Goal: Transaction & Acquisition: Purchase product/service

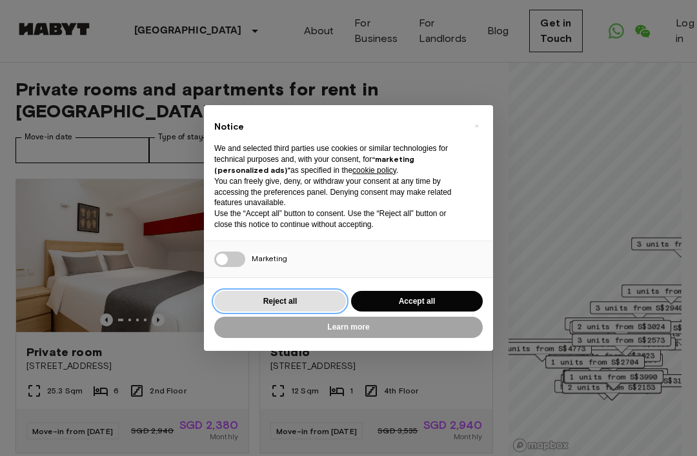
click at [299, 301] on button "Reject all" at bounding box center [280, 301] width 132 height 21
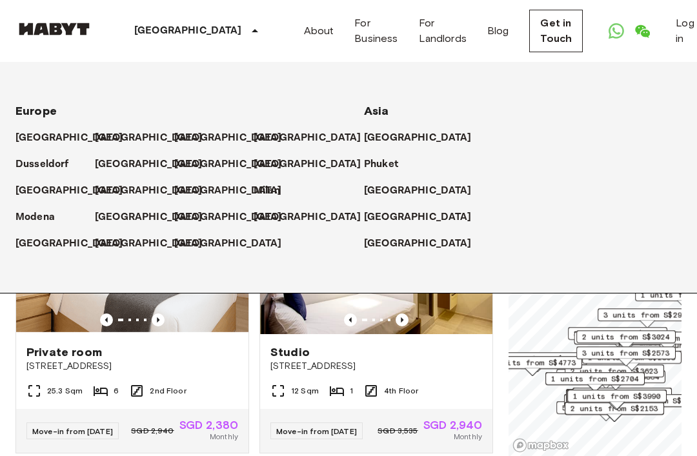
click at [185, 34] on div "[GEOGRAPHIC_DATA]" at bounding box center [198, 31] width 211 height 62
click at [275, 423] on div "Move-in from [DATE]" at bounding box center [316, 431] width 92 height 17
click at [394, 222] on p "[GEOGRAPHIC_DATA]" at bounding box center [418, 217] width 108 height 15
click at [408, 221] on p "[GEOGRAPHIC_DATA]" at bounding box center [418, 217] width 108 height 15
click at [492, 365] on link "Studio [STREET_ADDRESS] 12 Sqm 1 4th Floor Move-in from [DATE] SGD 3,535 SGD 2,…" at bounding box center [376, 316] width 234 height 275
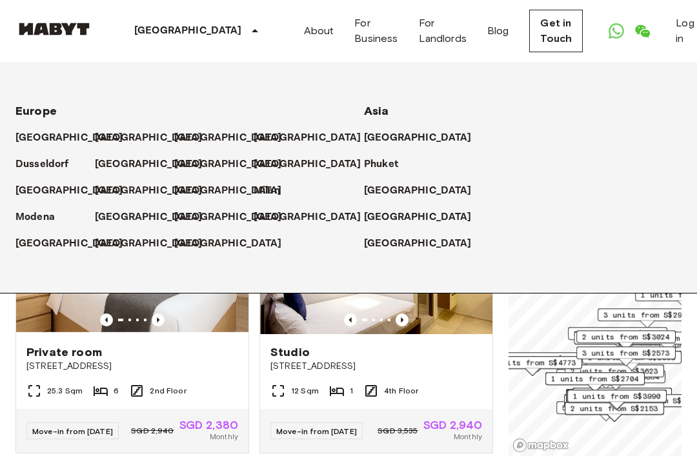
click at [532, 30] on link "Get in Touch" at bounding box center [556, 31] width 54 height 43
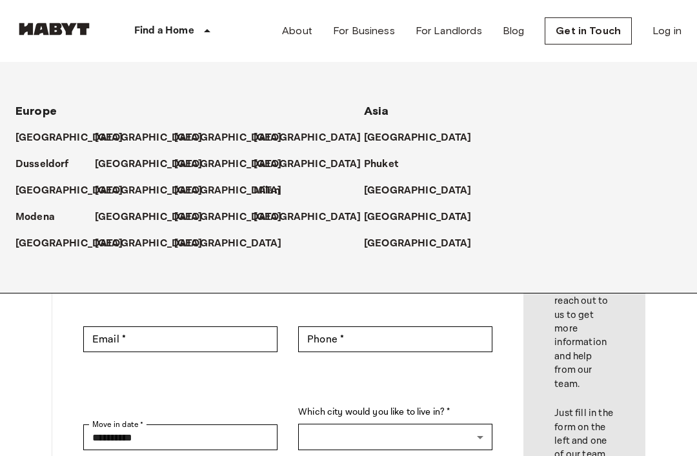
click at [503, 31] on link "Blog" at bounding box center [514, 30] width 22 height 15
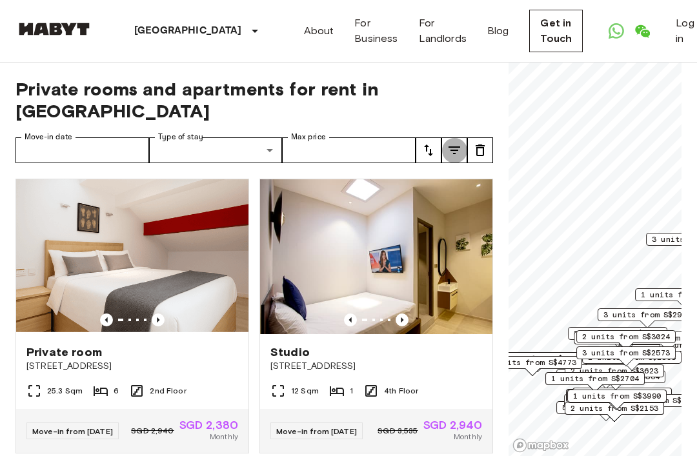
click at [454, 143] on icon "tune" at bounding box center [454, 150] width 15 height 15
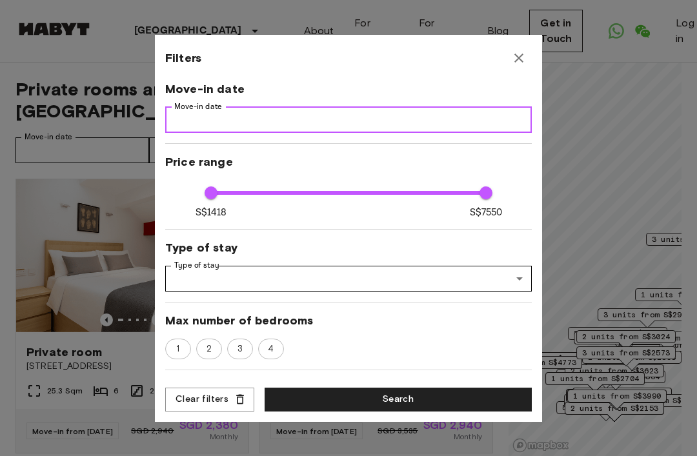
click at [465, 125] on input "Move-in date" at bounding box center [348, 120] width 367 height 26
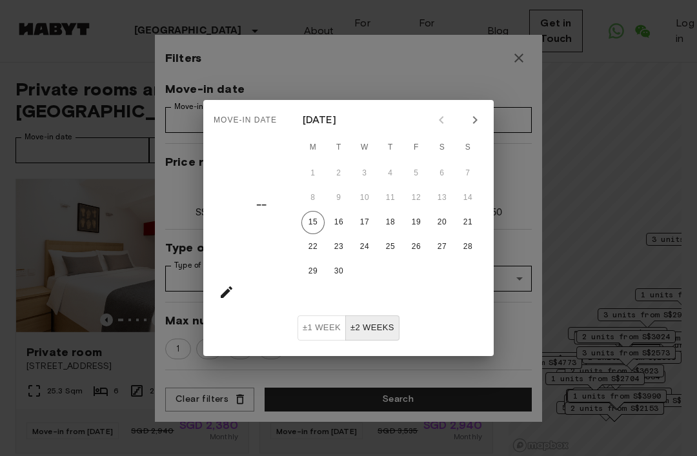
click at [472, 121] on icon "Next month" at bounding box center [474, 119] width 15 height 15
click at [476, 127] on icon "Next month" at bounding box center [474, 119] width 15 height 15
click at [444, 171] on button "1" at bounding box center [441, 173] width 23 height 23
type input "**********"
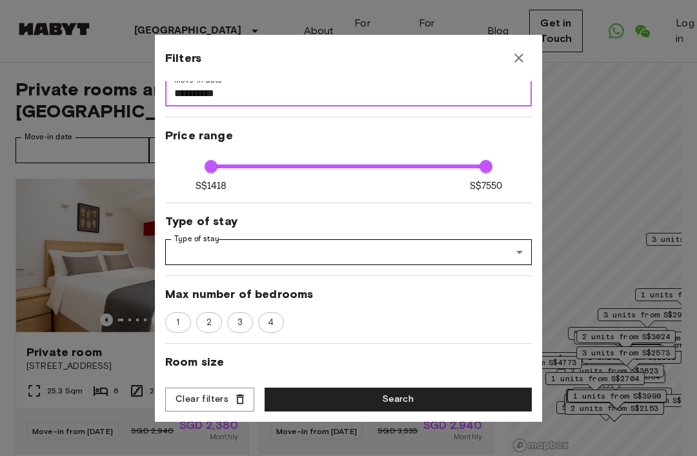
scroll to position [25, 0]
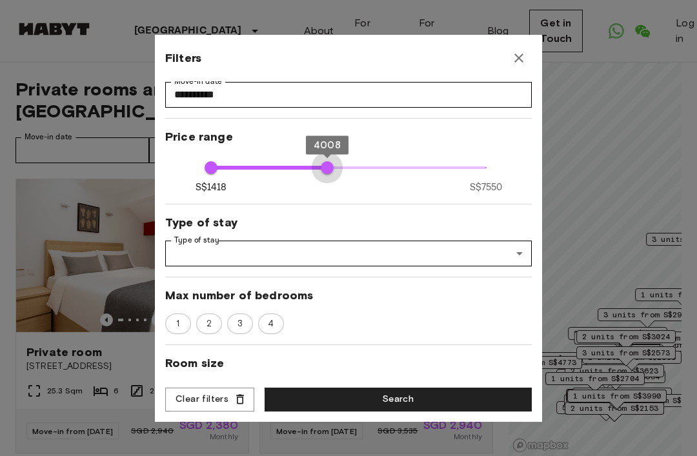
type input "****"
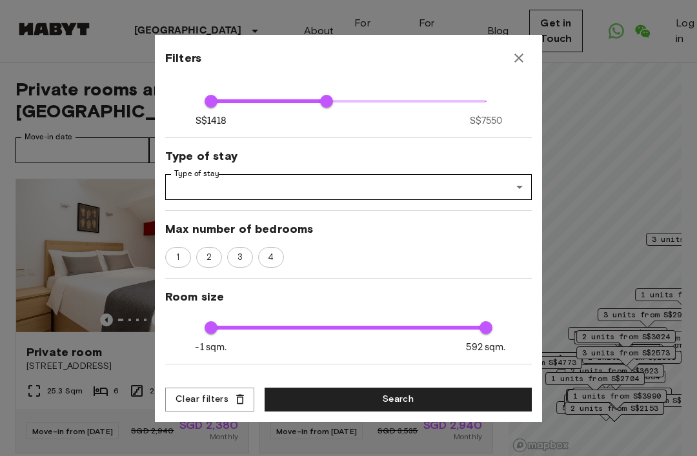
scroll to position [92, 0]
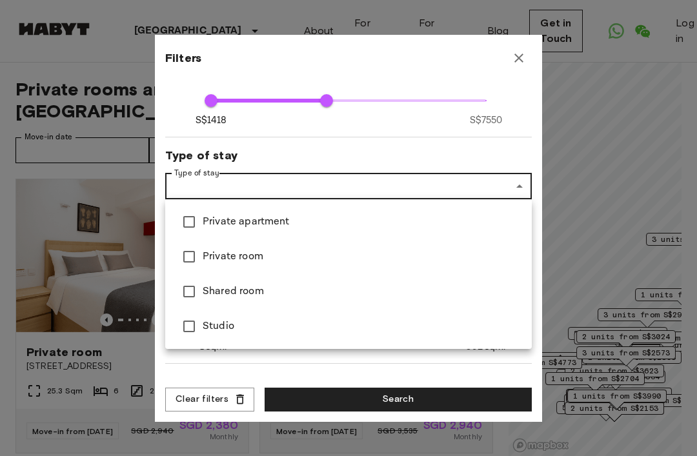
click at [295, 228] on span "Private apartment" at bounding box center [362, 221] width 319 height 15
type input "**********"
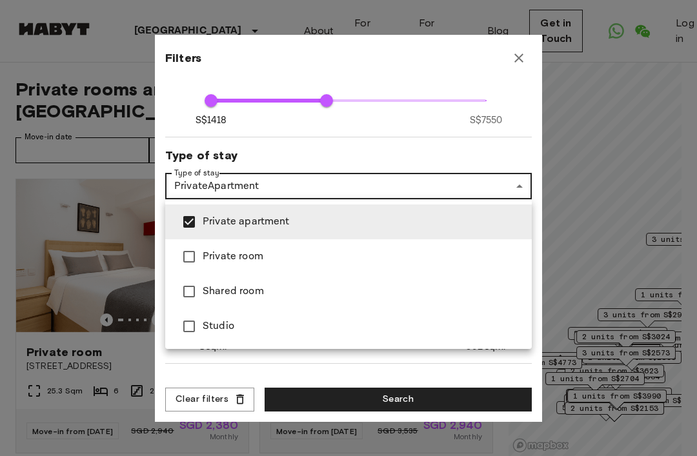
click at [500, 375] on div at bounding box center [348, 228] width 697 height 456
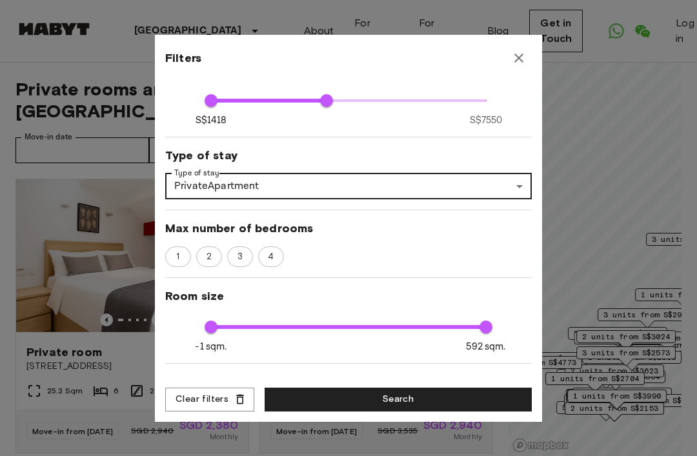
click at [210, 263] on span "2" at bounding box center [208, 256] width 19 height 13
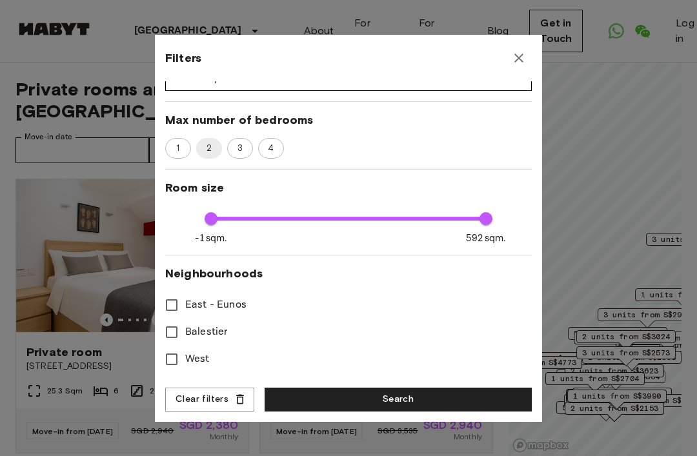
scroll to position [228, 0]
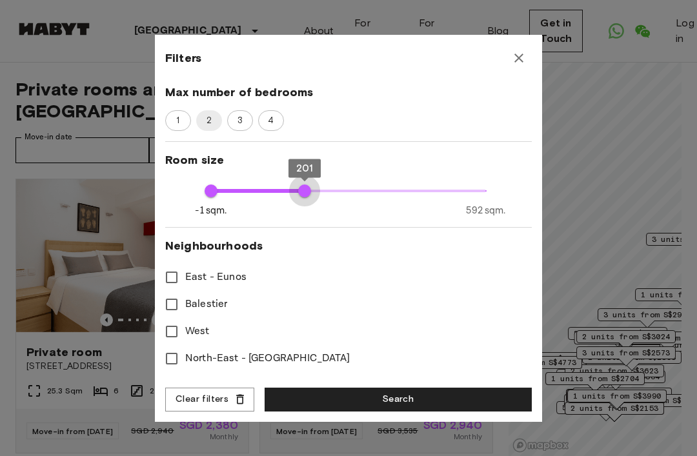
type input "***"
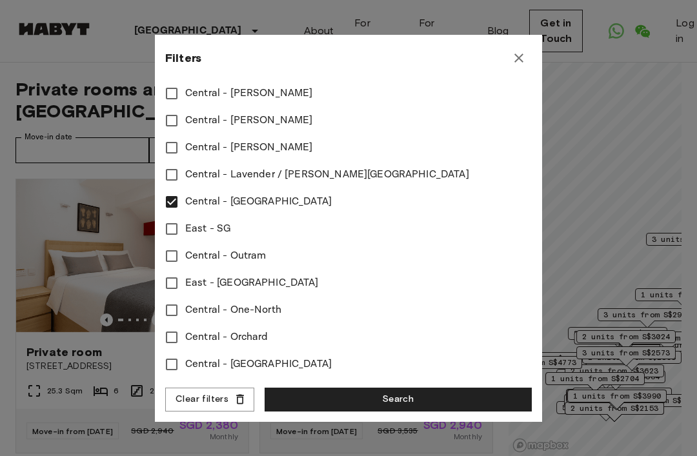
scroll to position [602, 0]
click at [419, 401] on button "Search" at bounding box center [398, 400] width 267 height 24
